Goal: Find specific page/section: Find specific page/section

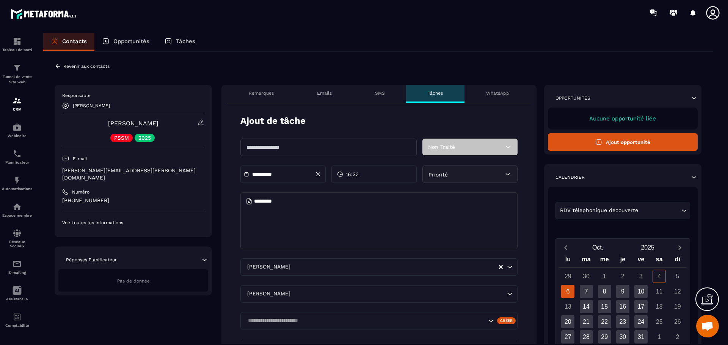
click at [261, 96] on p "Remarques" at bounding box center [261, 93] width 25 height 6
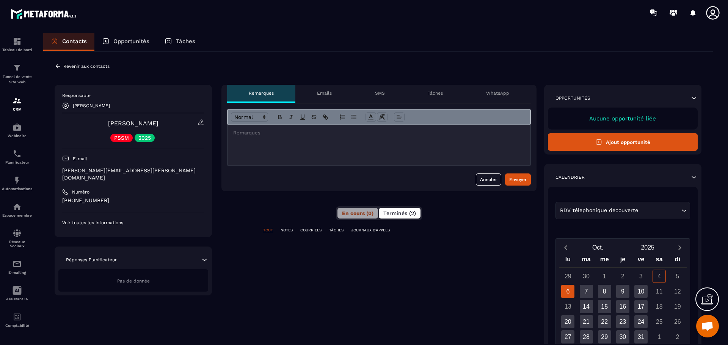
click at [394, 211] on span "Terminés (2)" at bounding box center [399, 213] width 33 height 6
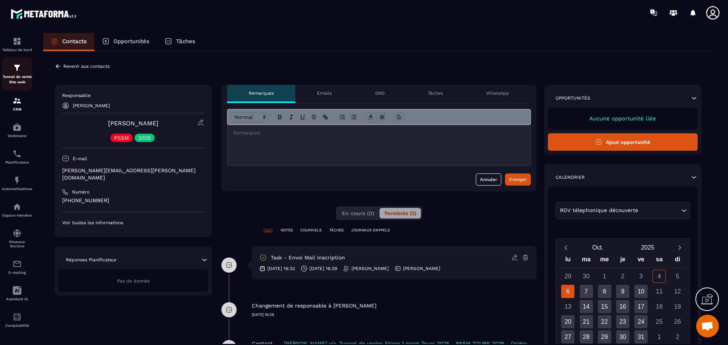
click at [20, 73] on div "Tunnel de vente Site web" at bounding box center [17, 74] width 30 height 22
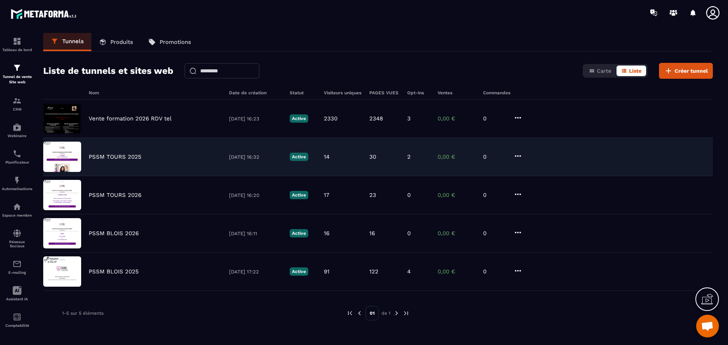
click at [77, 162] on img at bounding box center [62, 157] width 38 height 30
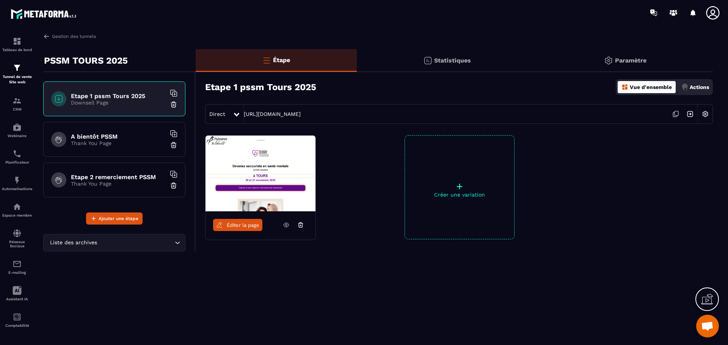
click at [705, 115] on img at bounding box center [705, 114] width 14 height 14
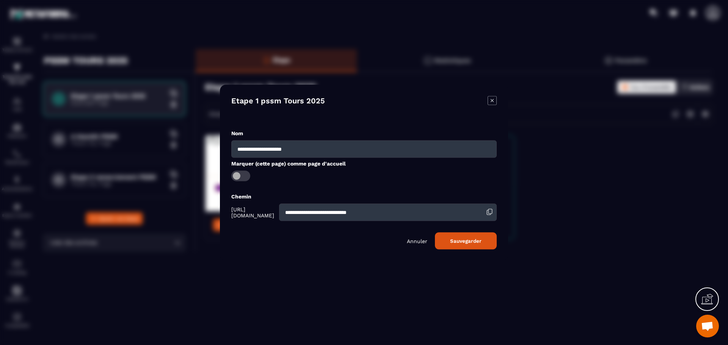
click at [705, 115] on div "Modal window" at bounding box center [364, 172] width 728 height 345
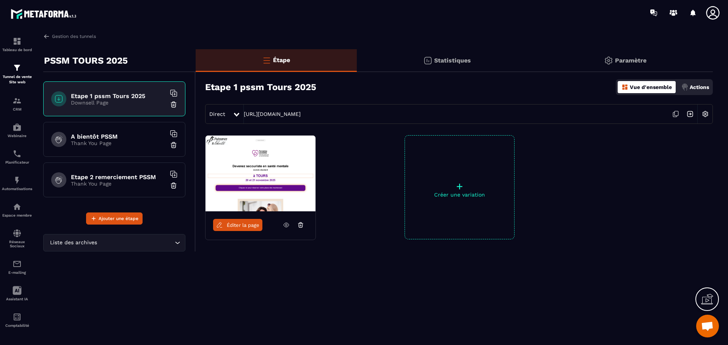
click at [238, 109] on div at bounding box center [237, 114] width 9 height 14
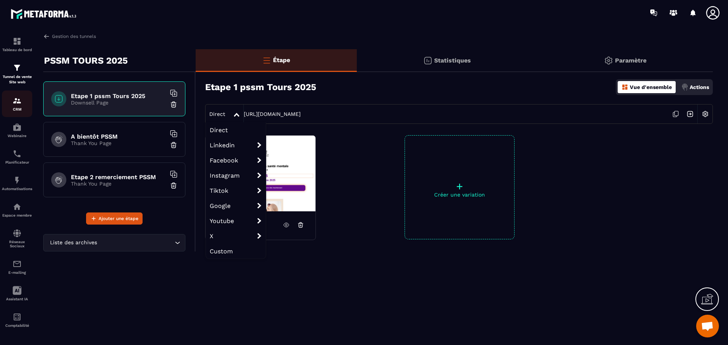
click at [19, 101] on img at bounding box center [17, 100] width 9 height 9
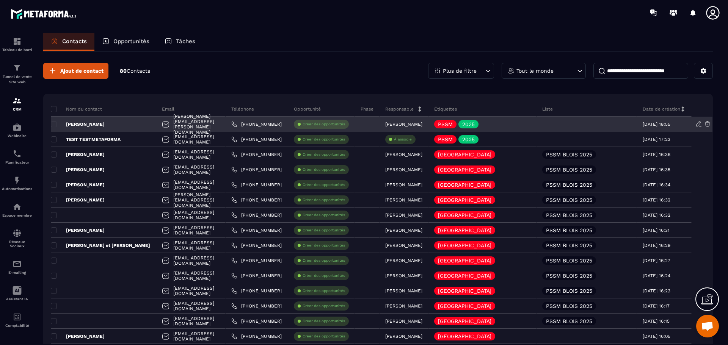
click at [105, 124] on p "[PERSON_NAME]" at bounding box center [78, 124] width 54 height 6
